Goal: Transaction & Acquisition: Purchase product/service

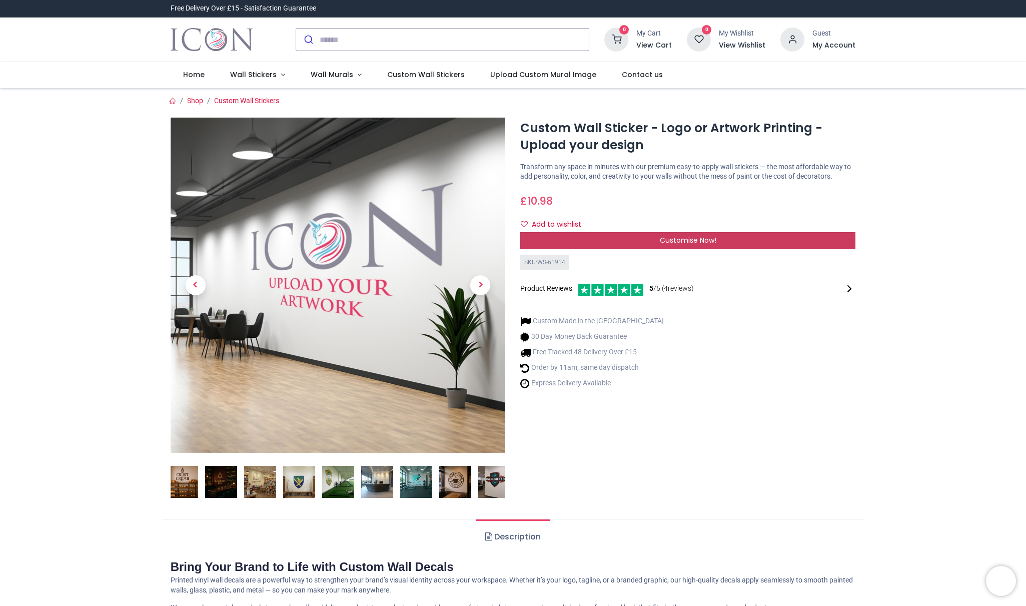
click at [595, 249] on div "Customise Now!" at bounding box center [687, 240] width 335 height 17
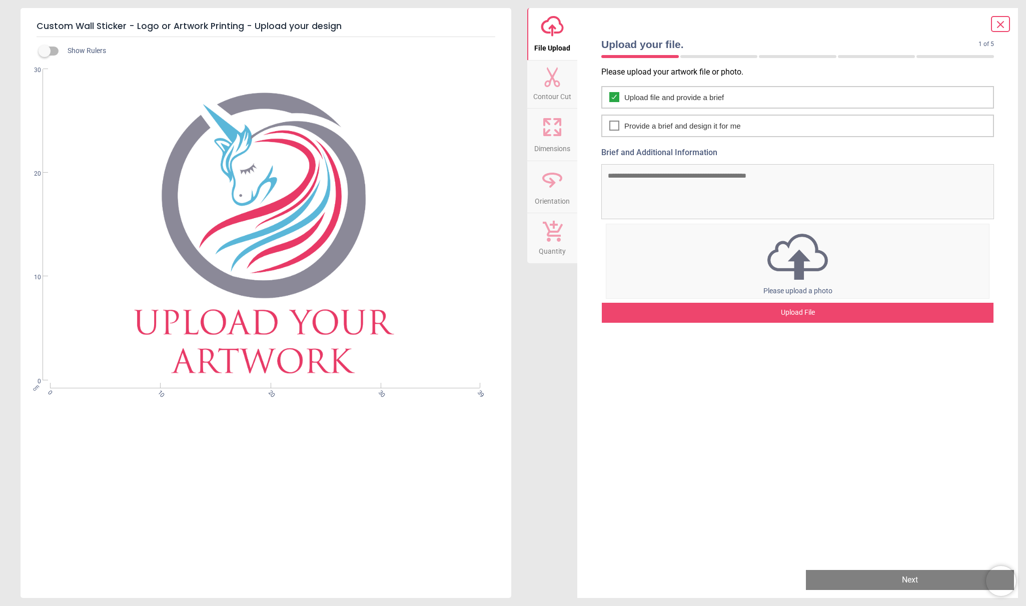
click at [552, 85] on icon at bounding box center [552, 77] width 20 height 20
click at [1004, 26] on icon at bounding box center [1000, 25] width 12 height 12
